Goal: Check status: Check status

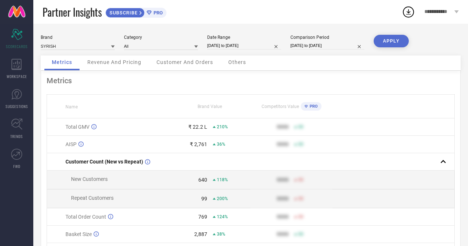
select select "8"
select select "2025"
select select "9"
select select "2025"
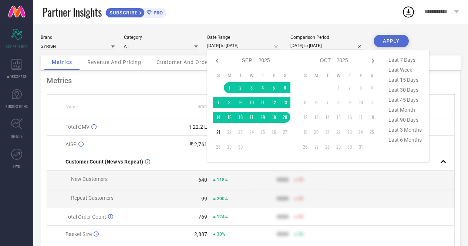
click at [238, 44] on input "[DATE] to [DATE]" at bounding box center [244, 46] width 74 height 8
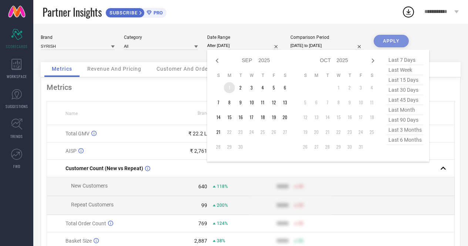
click at [230, 85] on td "1" at bounding box center [229, 87] width 11 height 11
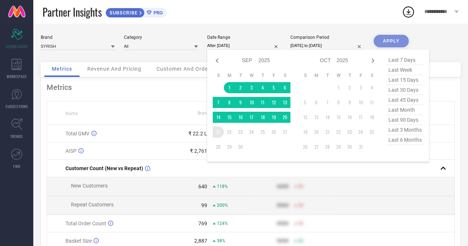
type input "[DATE] to [DATE]"
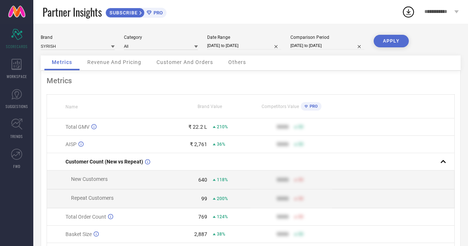
click at [392, 43] on button "APPLY" at bounding box center [391, 41] width 35 height 13
